Goal: Information Seeking & Learning: Understand process/instructions

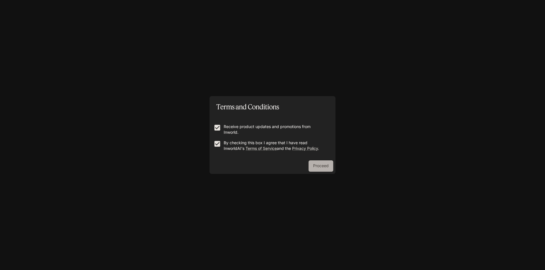
click at [321, 165] on button "Proceed" at bounding box center [320, 166] width 25 height 11
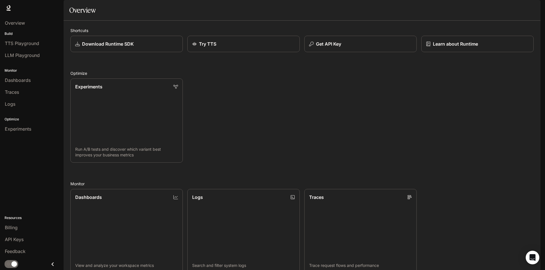
scroll to position [139, 0]
click at [24, 79] on span "Dashboards" at bounding box center [18, 80] width 26 height 7
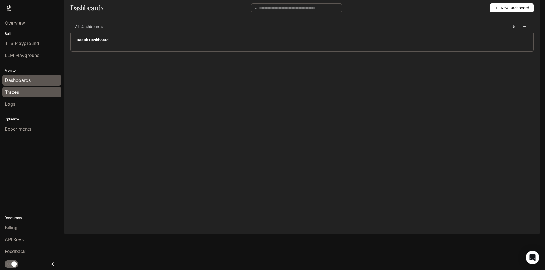
click at [28, 95] on div "Traces" at bounding box center [32, 92] width 54 height 7
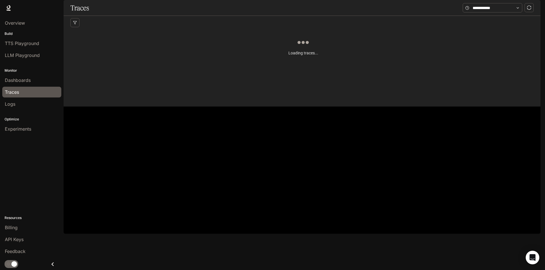
click at [24, 117] on p "Optimize" at bounding box center [32, 119] width 64 height 5
click at [30, 41] on span "TTS Playground" at bounding box center [22, 43] width 34 height 7
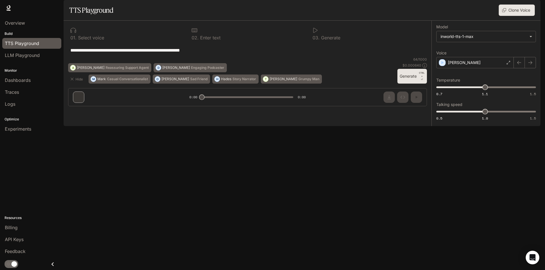
drag, startPoint x: 69, startPoint y: 66, endPoint x: 211, endPoint y: 66, distance: 142.7
click at [212, 57] on div "**********" at bounding box center [247, 50] width 359 height 14
drag, startPoint x: 211, startPoint y: 66, endPoint x: 71, endPoint y: 65, distance: 140.5
click at [71, 54] on textarea "**********" at bounding box center [247, 50] width 354 height 7
click at [118, 57] on div "**********" at bounding box center [247, 50] width 359 height 14
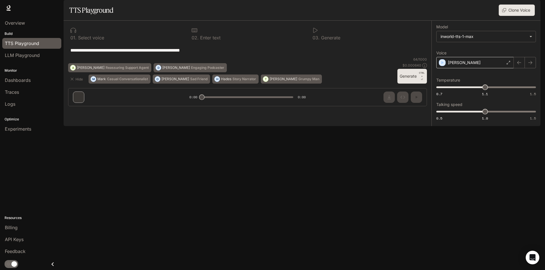
click at [468, 68] on div "Dennis" at bounding box center [474, 62] width 77 height 11
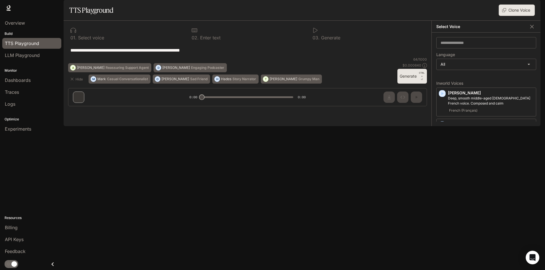
click at [10, 32] on p "Build" at bounding box center [32, 33] width 64 height 5
click at [26, 54] on span "LLM Playground" at bounding box center [22, 55] width 35 height 7
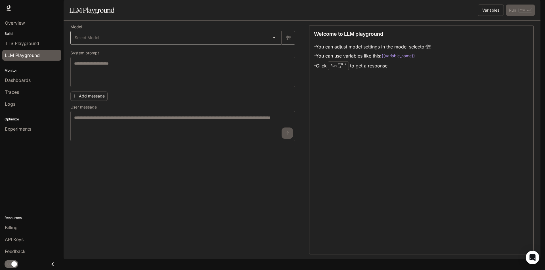
click at [276, 54] on body "Skip to main content Runtime Runtime Documentation Documentation Portal Overvie…" at bounding box center [272, 135] width 545 height 270
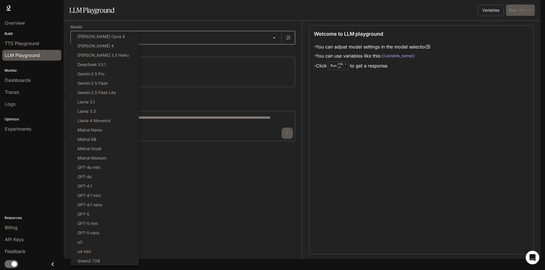
click at [276, 54] on div at bounding box center [272, 135] width 545 height 270
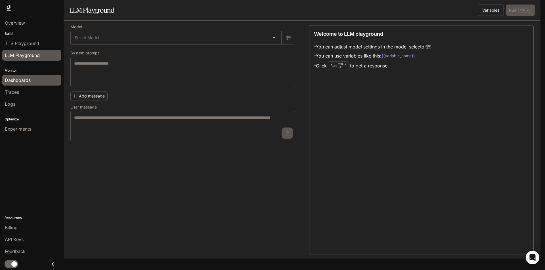
click at [22, 77] on span "Dashboards" at bounding box center [18, 80] width 26 height 7
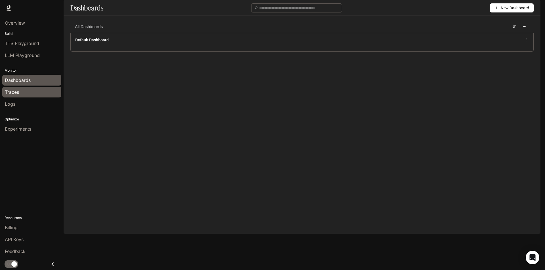
click at [23, 94] on div "Traces" at bounding box center [32, 92] width 54 height 7
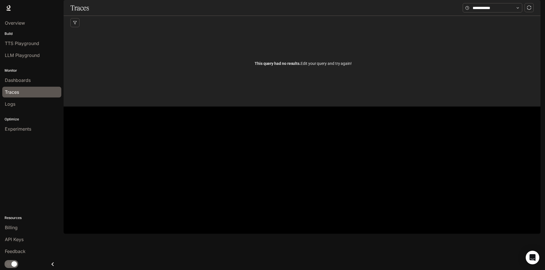
click at [9, 104] on span "Logs" at bounding box center [10, 104] width 10 height 7
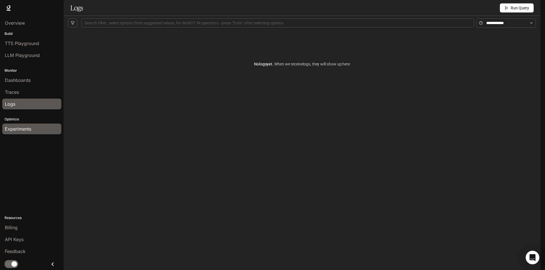
click at [21, 129] on span "Experiments" at bounding box center [18, 129] width 26 height 7
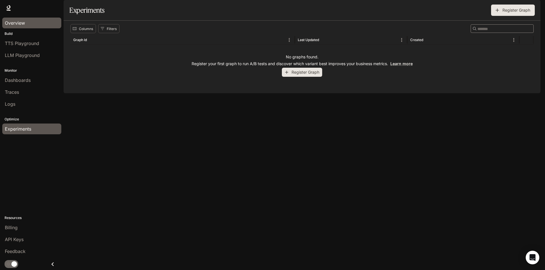
click at [17, 20] on span "Overview" at bounding box center [15, 23] width 20 height 7
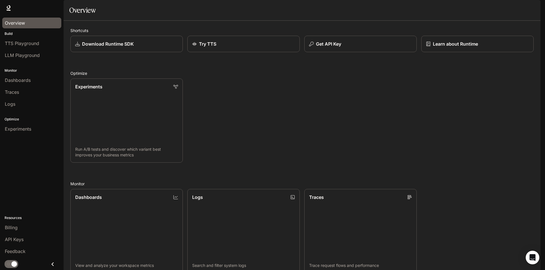
click at [482, 7] on span "Runtime" at bounding box center [479, 8] width 16 height 7
click at [453, 110] on div "Experiments Run A/B tests and discover which variant best improves your busines…" at bounding box center [300, 118] width 468 height 89
click at [18, 40] on span "TTS Playground" at bounding box center [22, 43] width 34 height 7
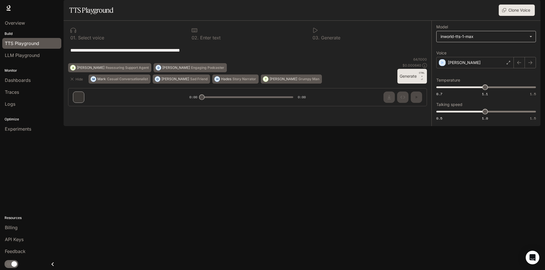
click at [530, 51] on body "**********" at bounding box center [272, 135] width 545 height 270
click at [530, 51] on div at bounding box center [272, 135] width 545 height 270
click at [13, 33] on p "Build" at bounding box center [32, 33] width 64 height 5
click at [23, 56] on span "LLM Playground" at bounding box center [22, 55] width 35 height 7
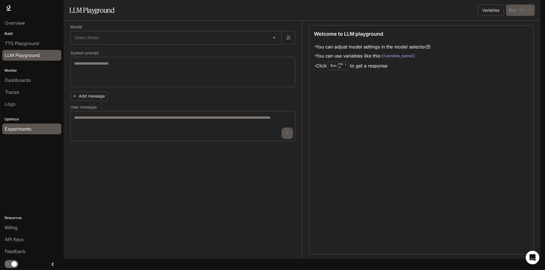
click at [22, 130] on span "Experiments" at bounding box center [18, 129] width 26 height 7
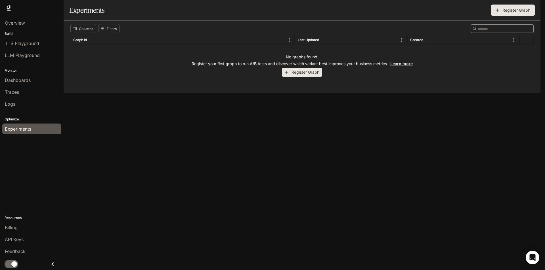
click at [15, 119] on p "Optimize" at bounding box center [32, 119] width 64 height 5
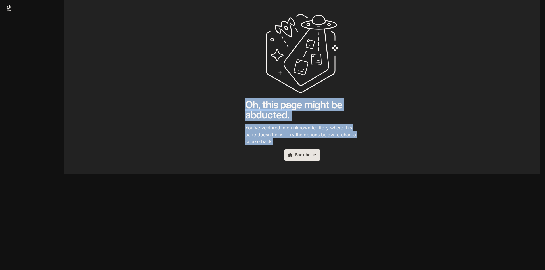
drag, startPoint x: 243, startPoint y: 119, endPoint x: 289, endPoint y: 155, distance: 58.2
click at [289, 155] on main "Oh, this page might be abducted. You've ventured into unknown territory where t…" at bounding box center [302, 87] width 477 height 174
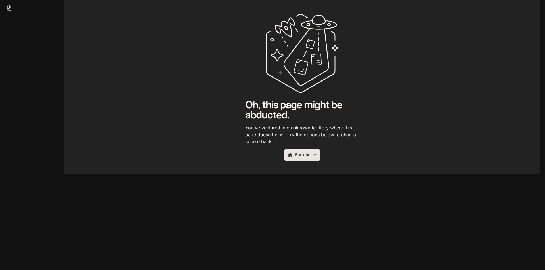
click at [381, 174] on div at bounding box center [302, 168] width 477 height 14
click at [304, 161] on link "Back home" at bounding box center [302, 155] width 37 height 11
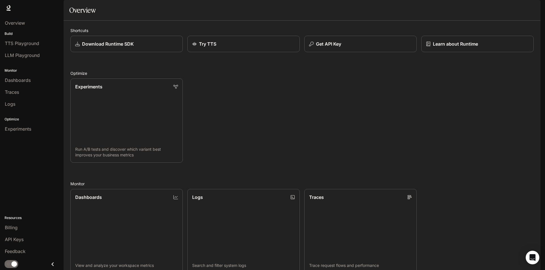
click at [505, 8] on span "Documentation" at bounding box center [507, 8] width 28 height 7
click at [353, 76] on h2 "Optimize" at bounding box center [301, 73] width 463 height 6
click at [98, 47] on p "Download Runtime SDK" at bounding box center [107, 44] width 52 height 7
click at [80, 47] on div "Download Runtime SDK" at bounding box center [127, 44] width 104 height 7
click at [175, 97] on link "Experiments Run A/B tests and discover which variant best improves your busines…" at bounding box center [126, 120] width 113 height 85
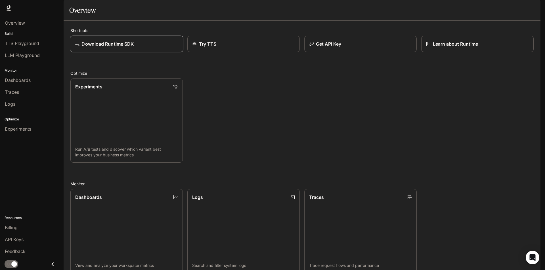
click at [78, 46] on icon at bounding box center [77, 44] width 5 height 5
click at [127, 47] on p "Download Runtime SDK" at bounding box center [107, 44] width 52 height 7
